Goal: Find contact information: Obtain details needed to contact an individual or organization

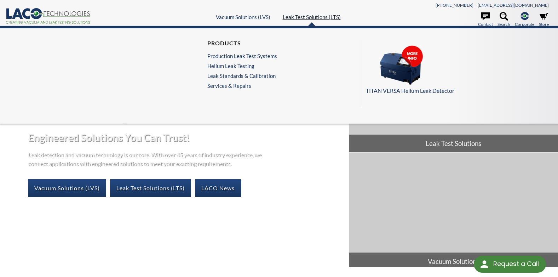
click at [307, 19] on link "Leak Test Solutions (LTS)" at bounding box center [312, 17] width 58 height 6
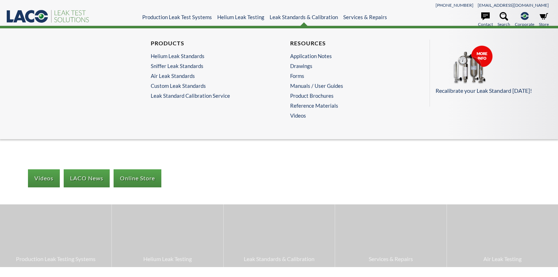
select select "Language Translate Widget"
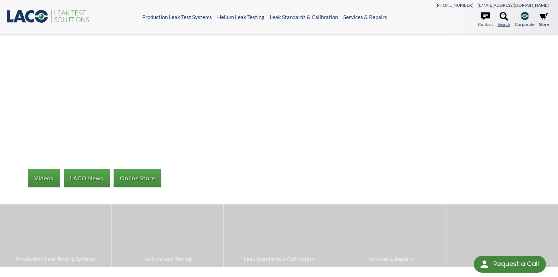
click at [502, 20] on icon at bounding box center [503, 16] width 8 height 8
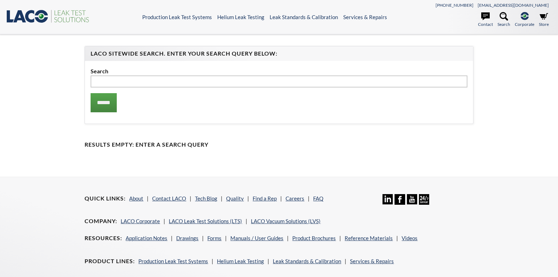
select select "Language Translate Widget"
type input "**********"
click at [99, 102] on input "******" at bounding box center [104, 102] width 26 height 19
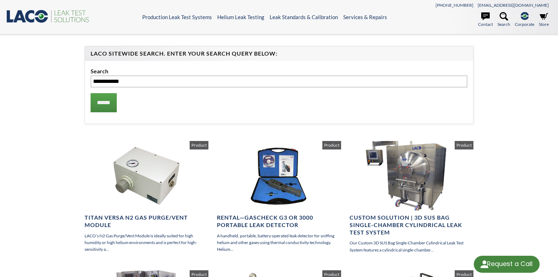
select select "Language Translate Widget"
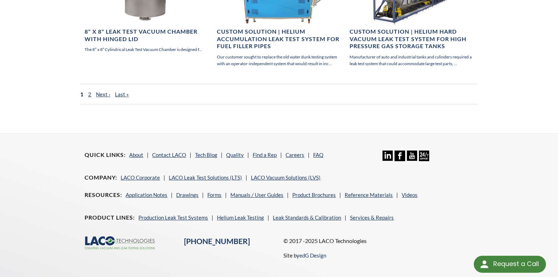
scroll to position [601, 0]
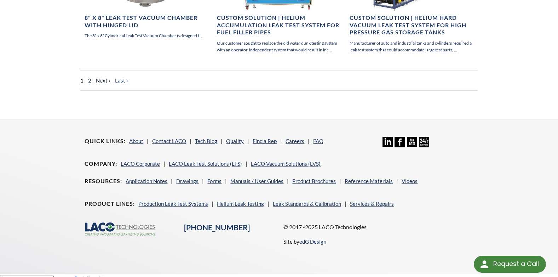
click at [101, 81] on link "Next ›" at bounding box center [103, 80] width 15 height 6
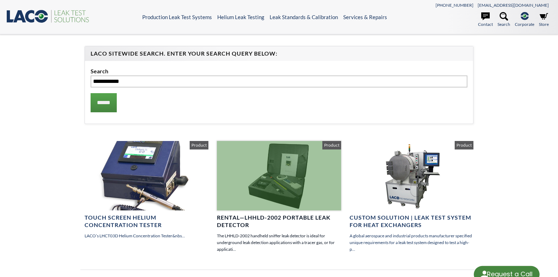
select select "Language Translate Widget"
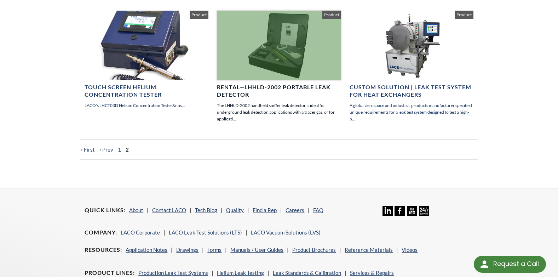
scroll to position [106, 0]
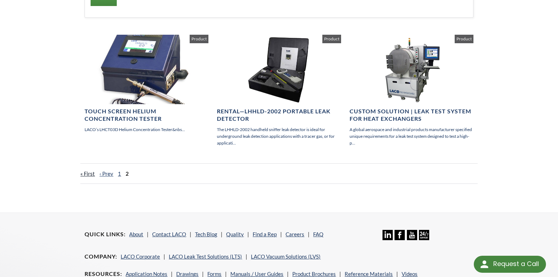
click at [87, 175] on link "« First" at bounding box center [87, 173] width 15 height 6
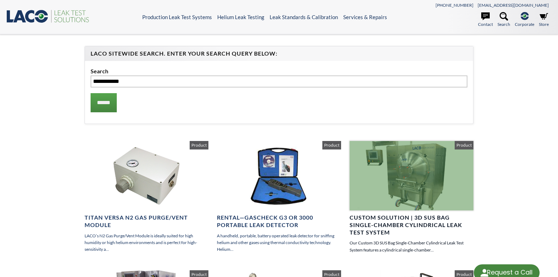
select select "Language Translate Widget"
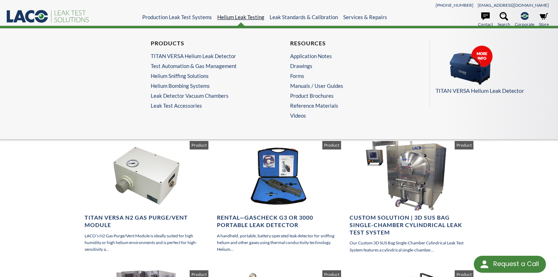
click at [246, 20] on link "Helium Leak Testing" at bounding box center [240, 17] width 47 height 6
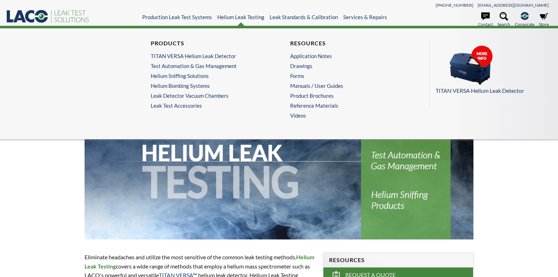
select select "Language Translate Widget"
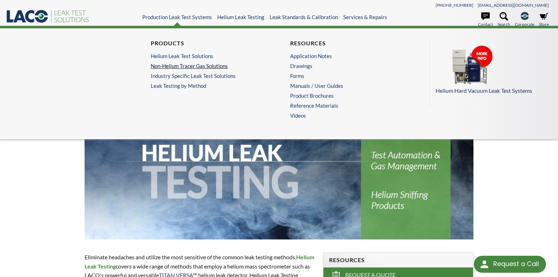
click at [195, 66] on link "Non-Helium Tracer Gas Solutions" at bounding box center [208, 66] width 114 height 6
click at [191, 17] on link "Production Leak Test Systems" at bounding box center [177, 17] width 70 height 6
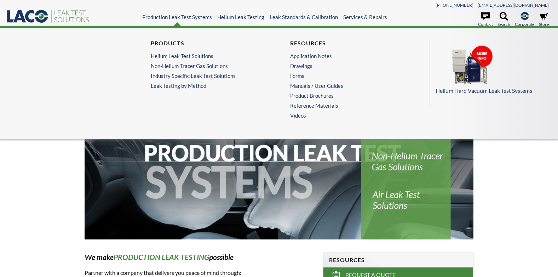
select select "Language Translate Widget"
click at [180, 87] on link "Leak Testing by Method" at bounding box center [209, 85] width 117 height 6
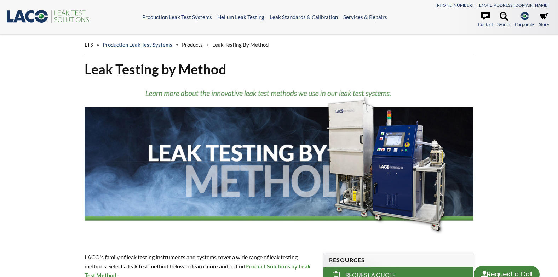
scroll to position [71, 0]
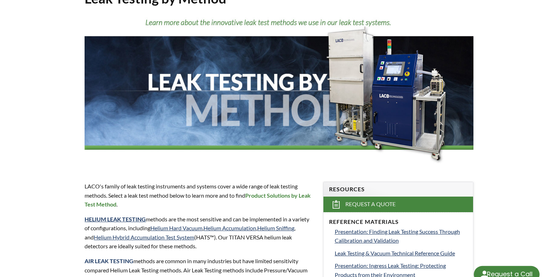
select select "Language Translate Widget"
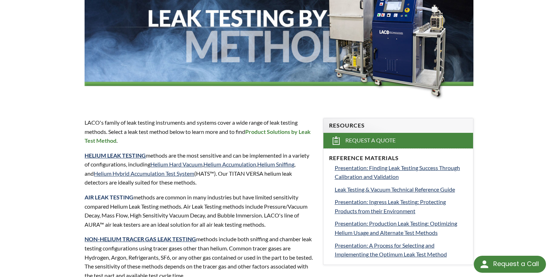
scroll to position [0, 0]
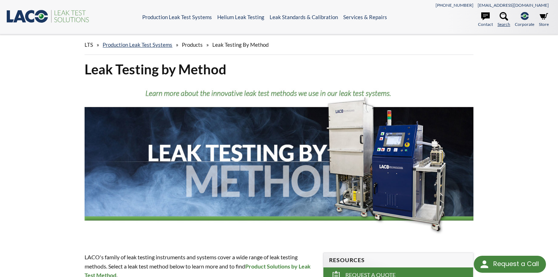
click at [499, 19] on icon at bounding box center [503, 16] width 8 height 8
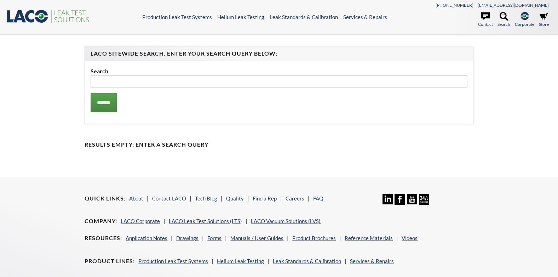
select select "Language Translate Widget"
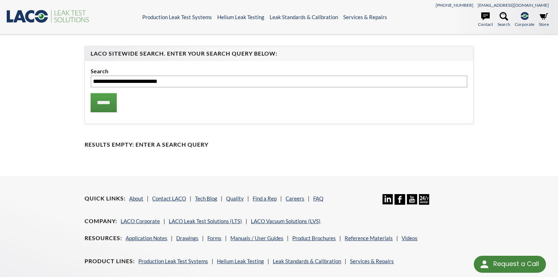
type input "**********"
click at [91, 93] on input "******" at bounding box center [104, 102] width 26 height 19
select select "Language Translate Widget"
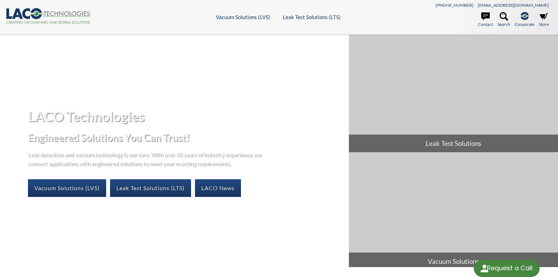
select select "Language Translate Widget"
click at [139, 189] on link "Leak Test Solutions (LTS)" at bounding box center [150, 188] width 81 height 18
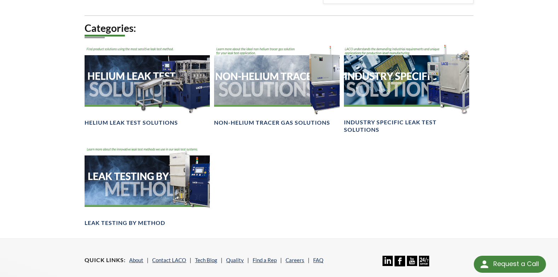
scroll to position [566, 0]
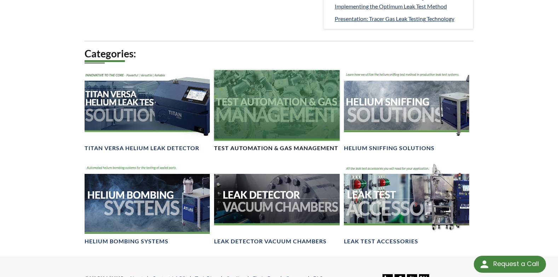
scroll to position [460, 0]
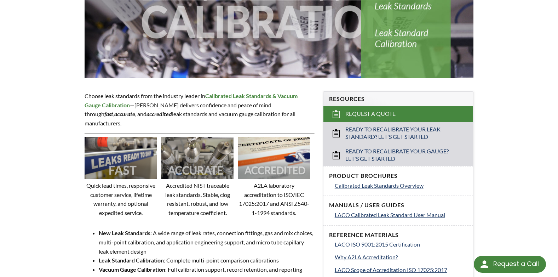
scroll to position [177, 0]
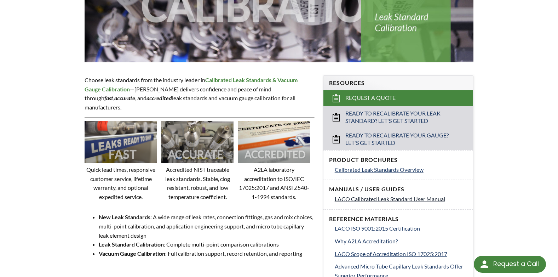
click at [411, 200] on span "LACO Calibrated Leak Standard User Manual" at bounding box center [390, 198] width 110 height 7
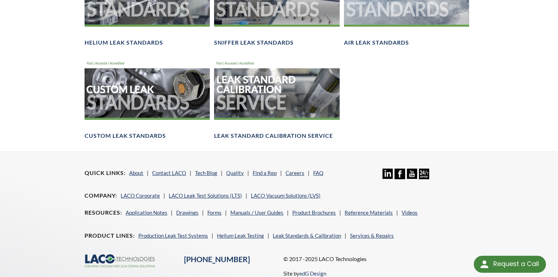
scroll to position [589, 0]
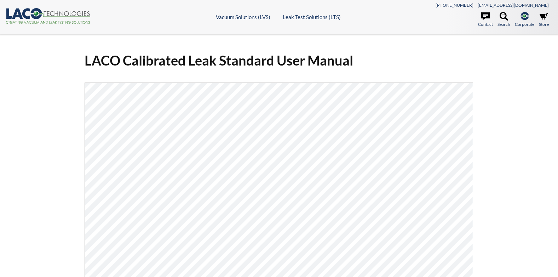
select select "Language Translate Widget"
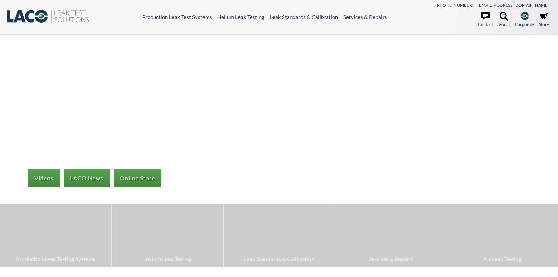
select select "Language Translate Widget"
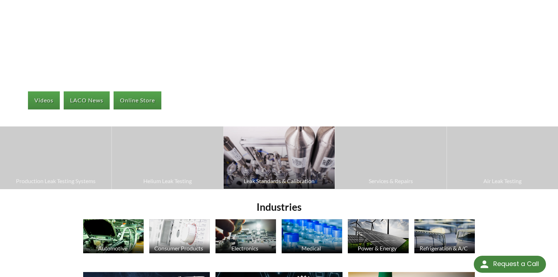
scroll to position [106, 0]
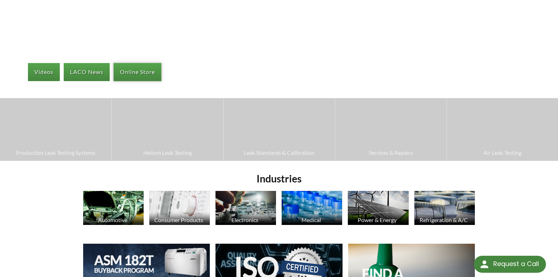
click at [135, 66] on link "Online Store" at bounding box center [138, 72] width 48 height 18
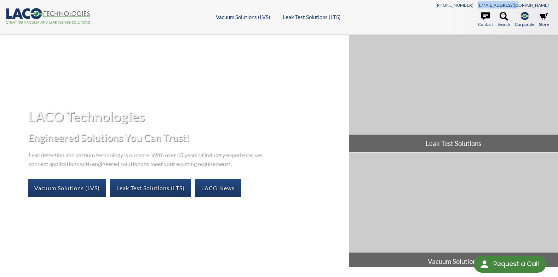
drag, startPoint x: 551, startPoint y: 5, endPoint x: 514, endPoint y: 2, distance: 37.2
click at [514, 2] on div "[PHONE_NUMBER] [EMAIL_ADDRESS][DOMAIN_NAME]" at bounding box center [484, 5] width 137 height 8
copy link "[EMAIL_ADDRESS][DOMAIN_NAME]"
